Goal: Task Accomplishment & Management: Use online tool/utility

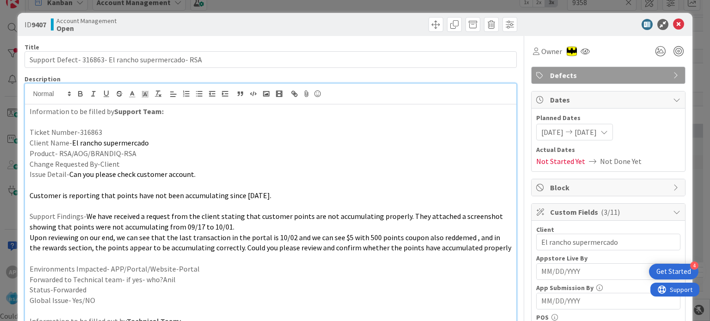
scroll to position [699, 0]
click at [673, 23] on icon at bounding box center [678, 24] width 11 height 11
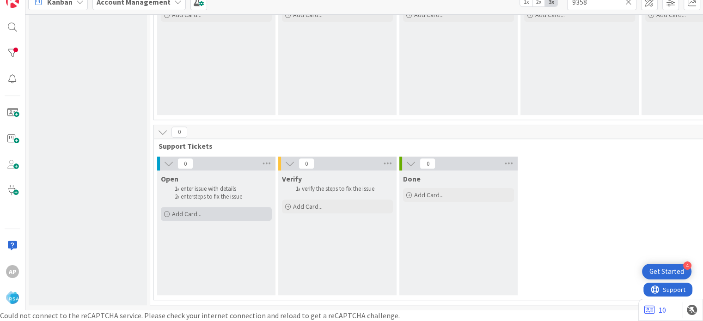
click at [214, 207] on div "Add Card..." at bounding box center [216, 214] width 111 height 14
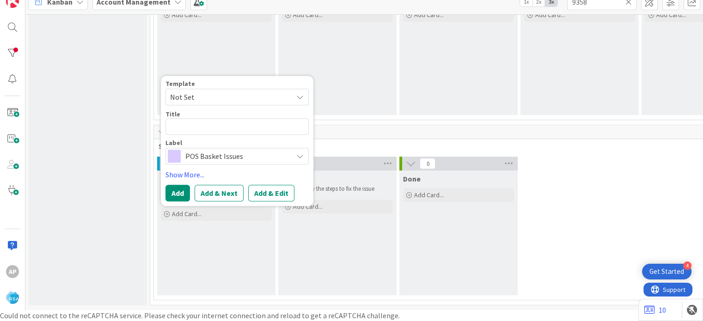
click at [234, 91] on span "Not Set" at bounding box center [228, 97] width 116 height 12
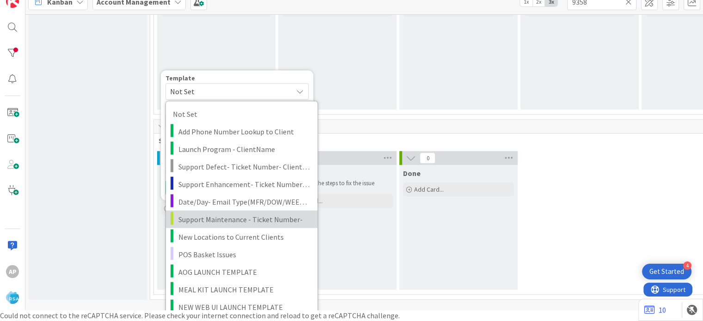
click at [244, 220] on span "Support Maintenance - Ticket Number-" at bounding box center [245, 219] width 132 height 12
type textarea "x"
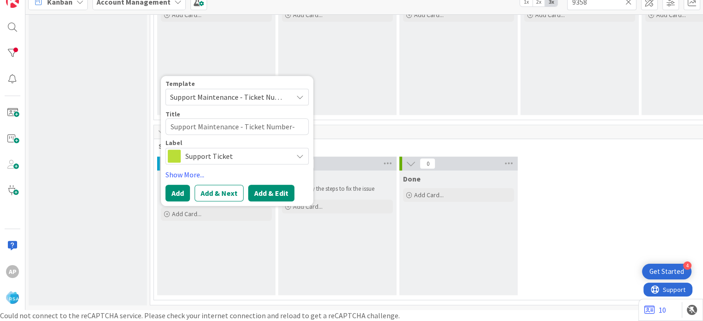
click at [279, 194] on button "Add & Edit" at bounding box center [271, 193] width 46 height 17
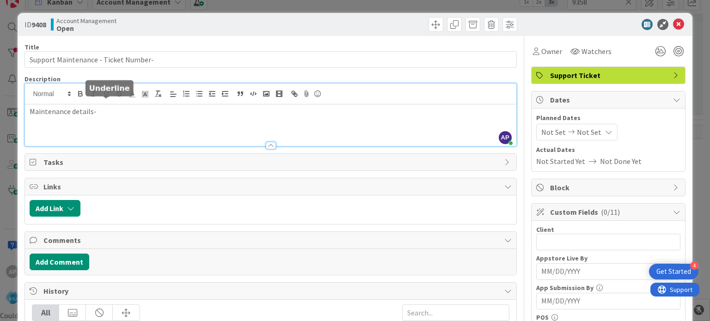
click at [102, 92] on body "4 Get Started Ap Kanban Account Management 1x 2x 3x 9358 0 Backlog Add Card... …" at bounding box center [355, 149] width 710 height 321
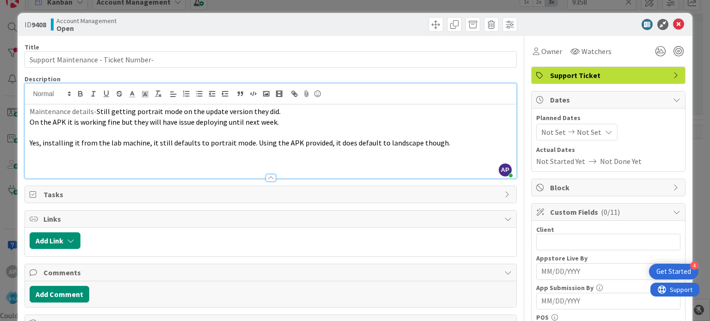
click at [42, 155] on p at bounding box center [271, 153] width 482 height 11
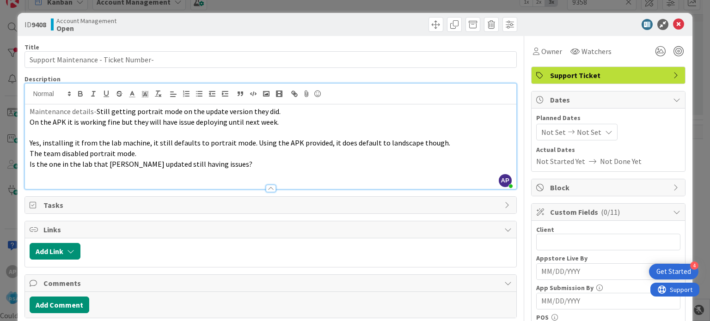
click at [31, 174] on p at bounding box center [271, 174] width 482 height 11
